Goal: Find specific page/section: Find specific page/section

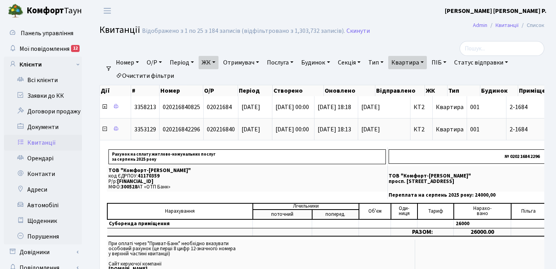
select select "25"
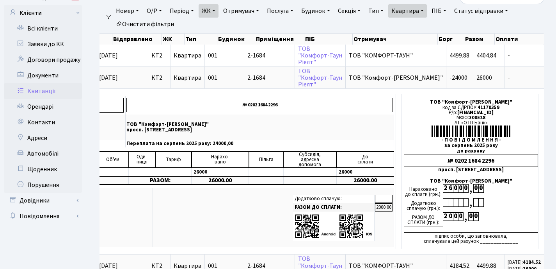
scroll to position [42, 0]
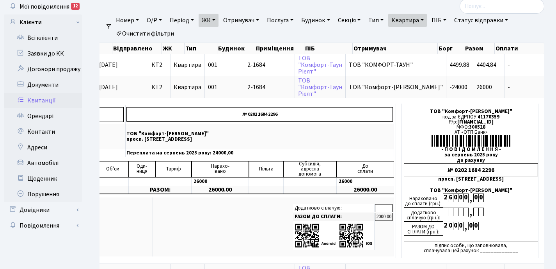
click at [427, 20] on link "Квартира" at bounding box center [407, 20] width 39 height 13
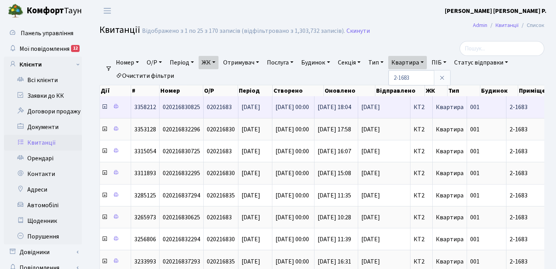
click at [106, 107] on icon at bounding box center [104, 106] width 6 height 6
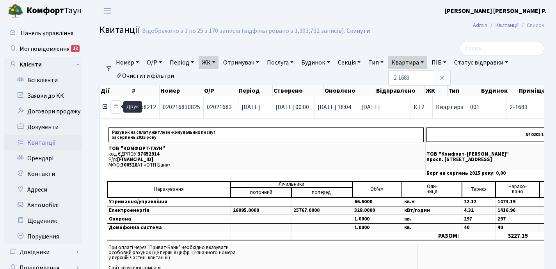
click at [116, 107] on icon at bounding box center [115, 105] width 5 height 5
drag, startPoint x: 430, startPoint y: 61, endPoint x: 429, endPoint y: 70, distance: 9.4
click at [427, 61] on link "Квартира" at bounding box center [407, 62] width 39 height 13
type input "2"
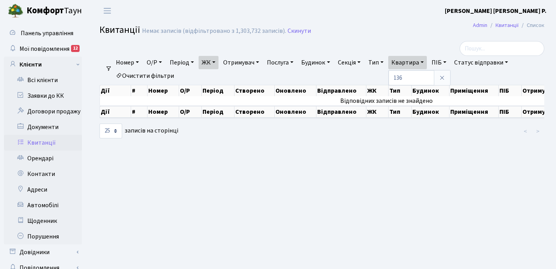
click at [217, 61] on link "ЖК" at bounding box center [209, 62] width 20 height 13
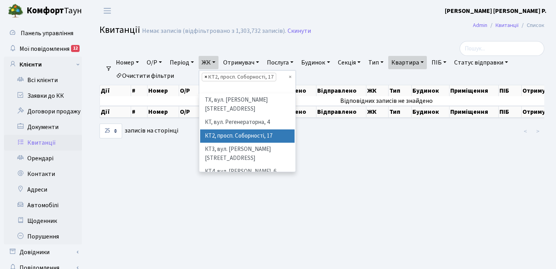
click at [207, 78] on span "×" at bounding box center [206, 77] width 3 height 8
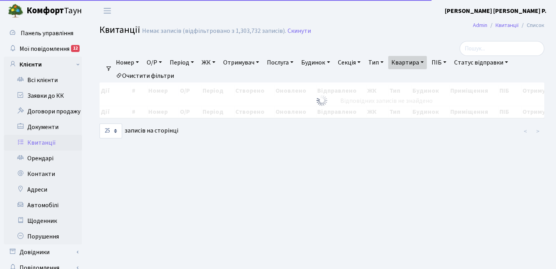
click at [217, 62] on link "ЖК" at bounding box center [209, 62] width 20 height 13
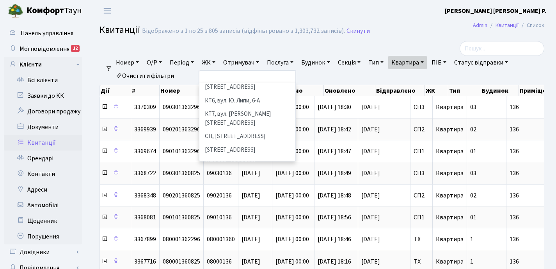
scroll to position [93, 0]
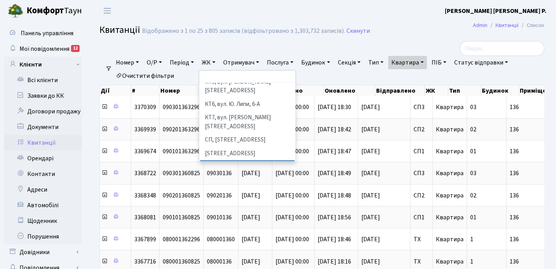
click at [226, 160] on li "[STREET_ADDRESS]" at bounding box center [247, 167] width 94 height 14
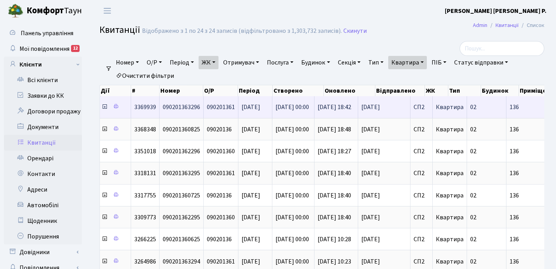
click at [105, 109] on icon at bounding box center [104, 106] width 6 height 6
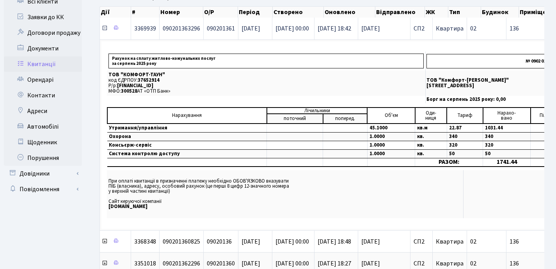
scroll to position [84, 0]
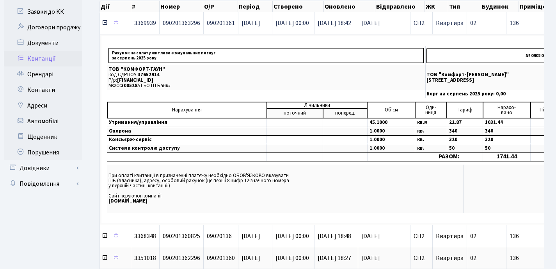
click at [104, 24] on icon at bounding box center [104, 23] width 6 height 6
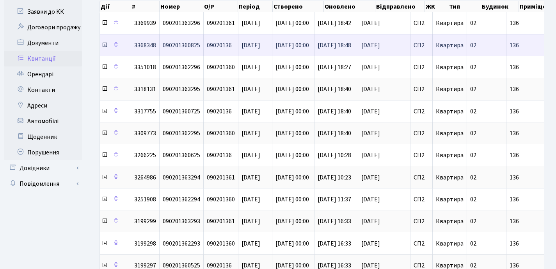
click at [104, 46] on icon at bounding box center [104, 45] width 6 height 6
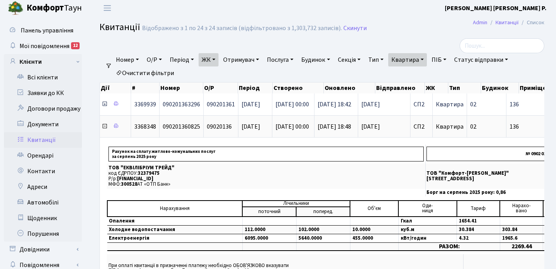
scroll to position [0, 0]
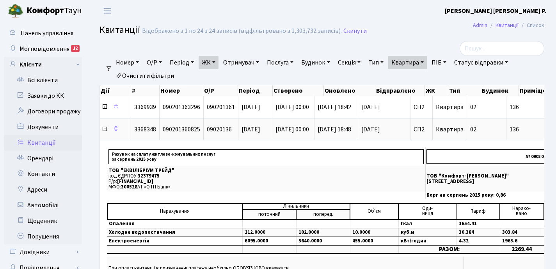
click at [427, 62] on link "Квартира" at bounding box center [407, 62] width 39 height 13
type input "1"
type input "118"
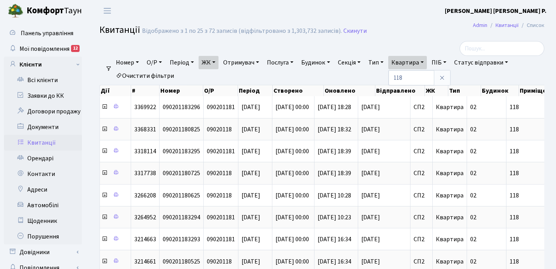
click at [218, 62] on link "ЖК" at bounding box center [209, 62] width 20 height 13
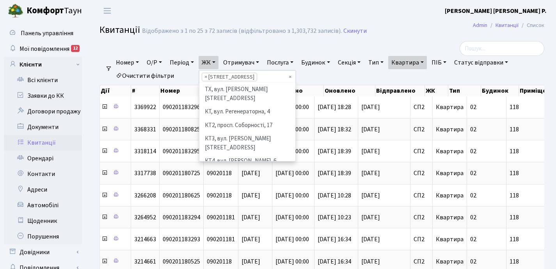
scroll to position [121, 0]
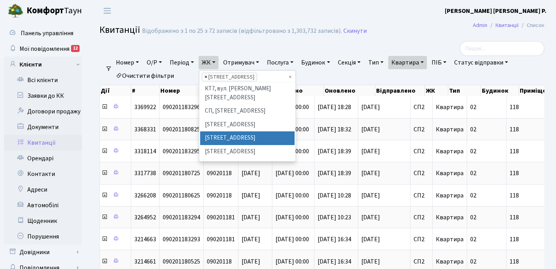
click at [207, 77] on span "×" at bounding box center [206, 77] width 3 height 8
select select
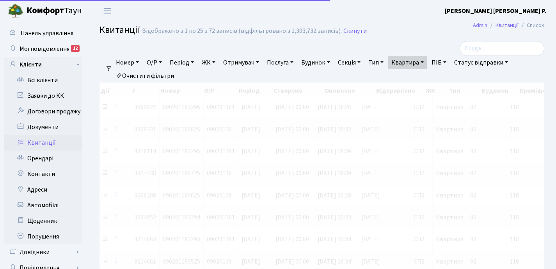
click at [217, 64] on link "ЖК" at bounding box center [209, 62] width 20 height 13
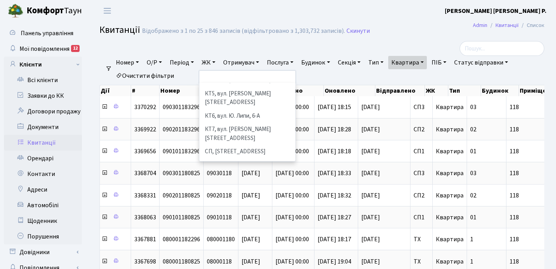
scroll to position [80, 0]
click at [231, 159] on li "[STREET_ADDRESS]" at bounding box center [247, 166] width 94 height 14
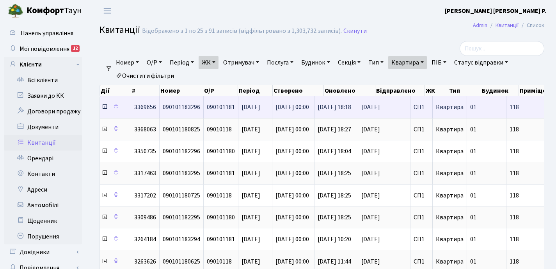
click at [105, 107] on icon at bounding box center [104, 106] width 6 height 6
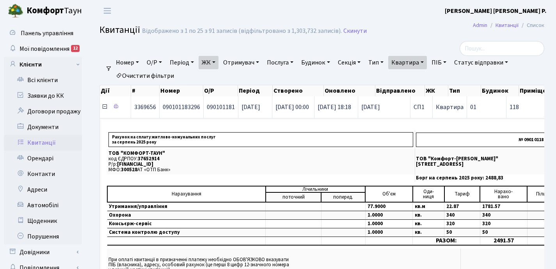
click at [105, 107] on icon at bounding box center [104, 106] width 6 height 6
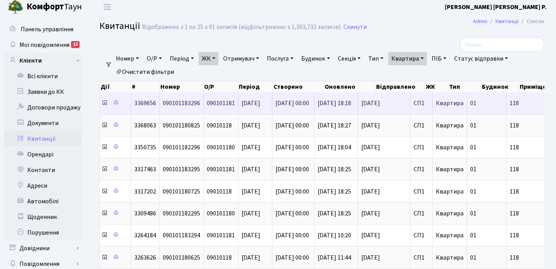
scroll to position [9, 0]
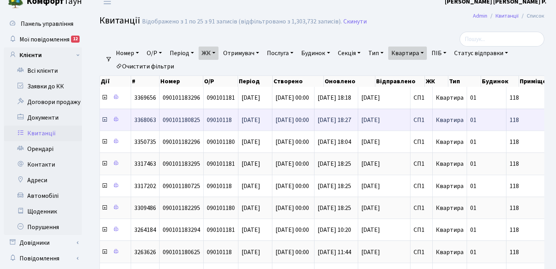
click at [104, 120] on icon at bounding box center [104, 119] width 6 height 6
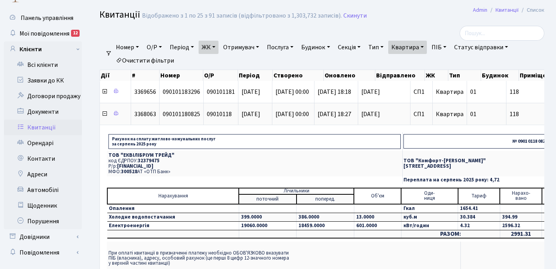
scroll to position [23, 0]
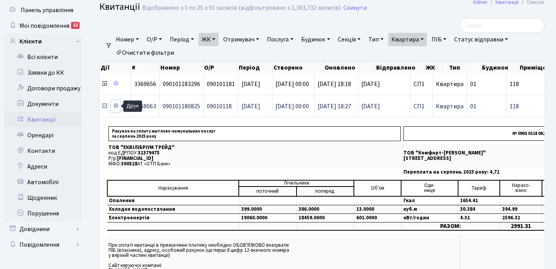
click at [116, 106] on icon at bounding box center [115, 105] width 5 height 5
click at [105, 108] on icon at bounding box center [104, 106] width 6 height 6
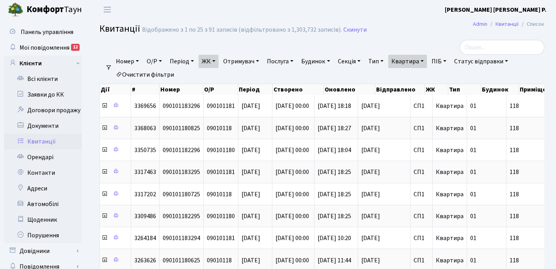
scroll to position [0, 0]
